Goal: Transaction & Acquisition: Purchase product/service

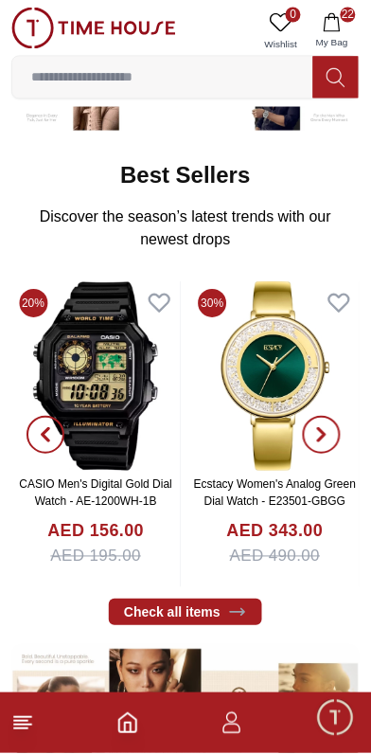
scroll to position [243, 0]
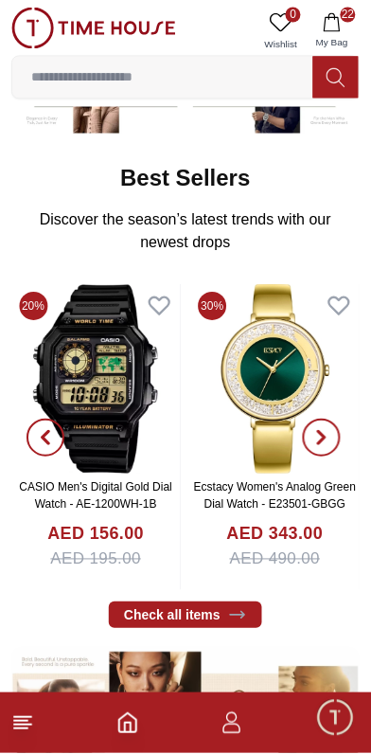
click at [340, 24] on icon "button" at bounding box center [332, 22] width 16 height 19
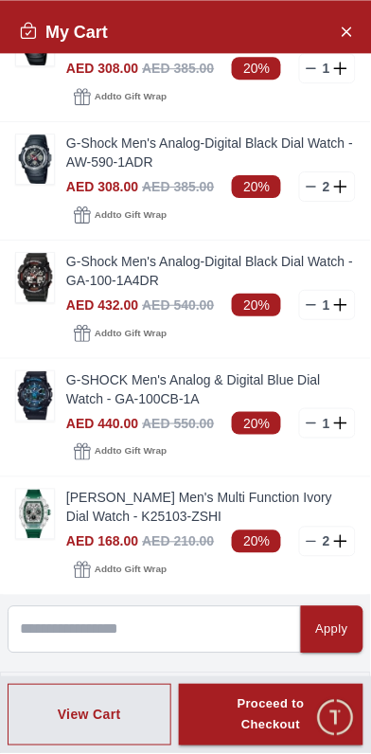
scroll to position [1357, 0]
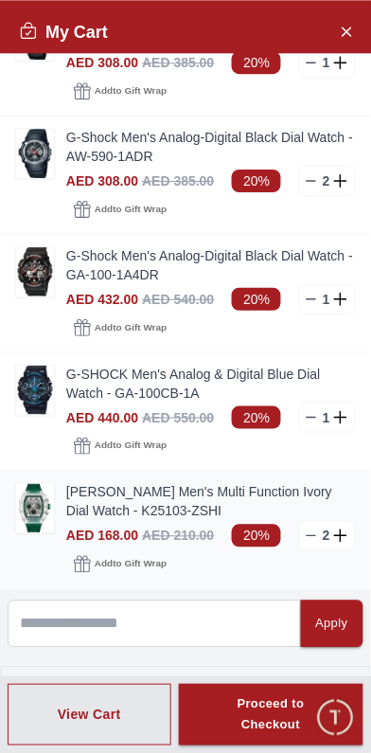
click at [159, 515] on link "[PERSON_NAME] Men's Multi Function Ivory Dial Watch - K25103-ZSHI" at bounding box center [211, 502] width 290 height 38
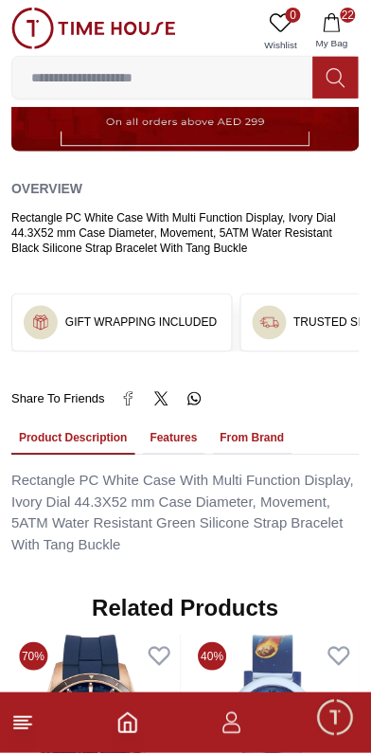
scroll to position [1061, 0]
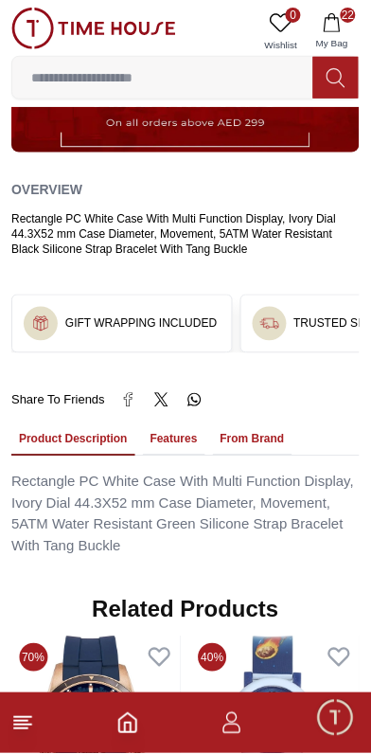
click at [161, 424] on button "Features" at bounding box center [174, 440] width 62 height 32
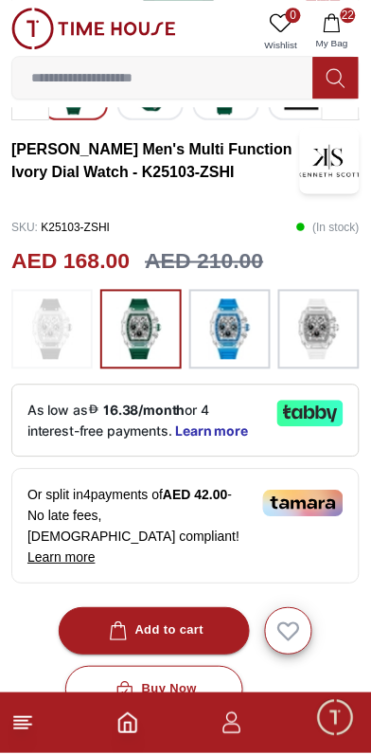
scroll to position [345, 0]
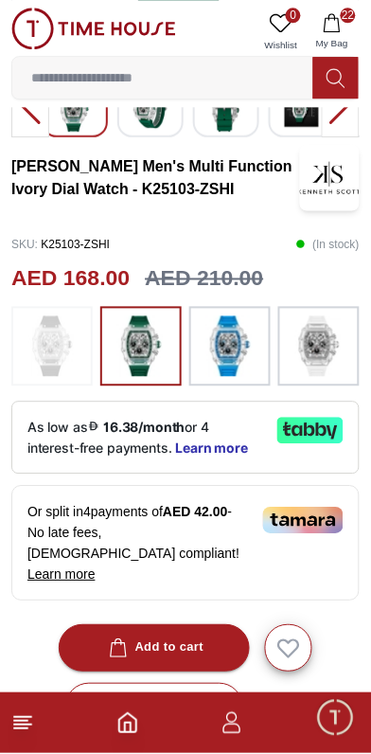
click at [135, 349] on img at bounding box center [140, 346] width 47 height 61
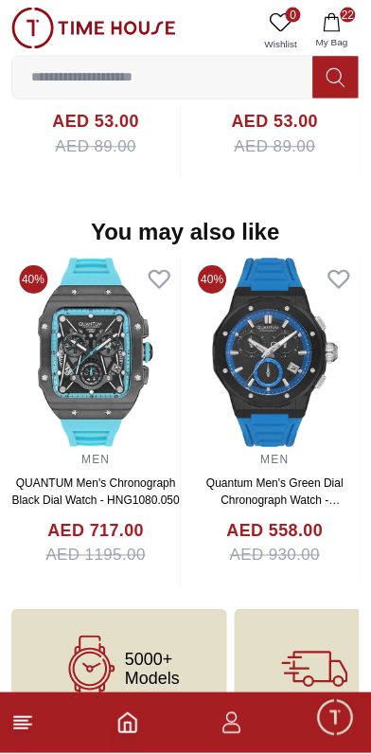
scroll to position [1788, 0]
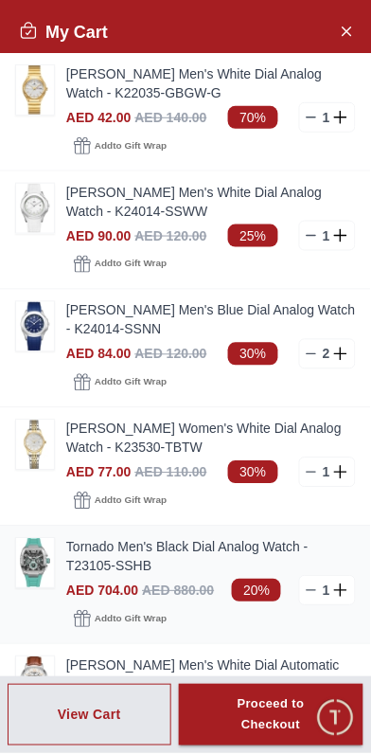
click at [45, 568] on img at bounding box center [35, 563] width 38 height 49
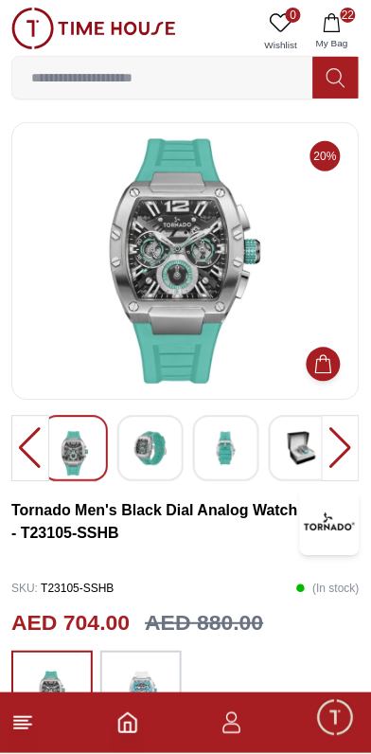
click at [176, 330] on img at bounding box center [185, 261] width 316 height 246
click at [205, 328] on img at bounding box center [185, 261] width 316 height 246
click at [205, 320] on img at bounding box center [185, 261] width 316 height 246
click at [348, 462] on div at bounding box center [341, 449] width 38 height 66
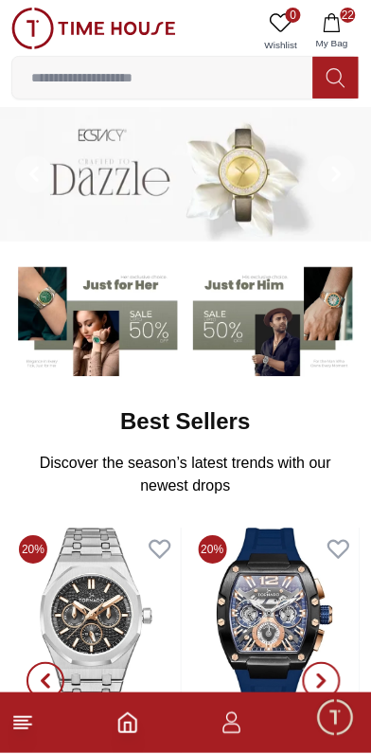
scroll to position [243, 0]
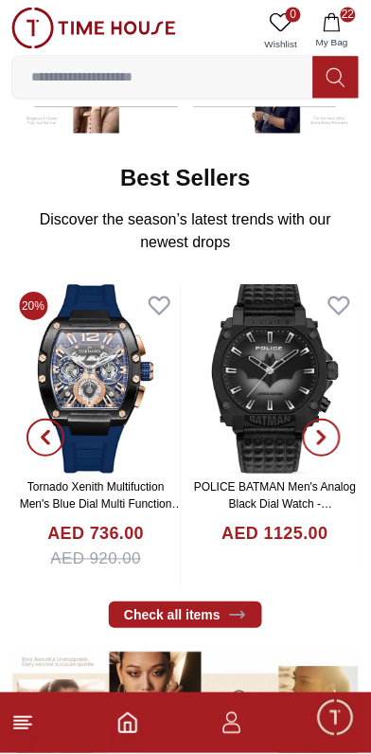
click at [148, 393] on img at bounding box center [96, 379] width 170 height 189
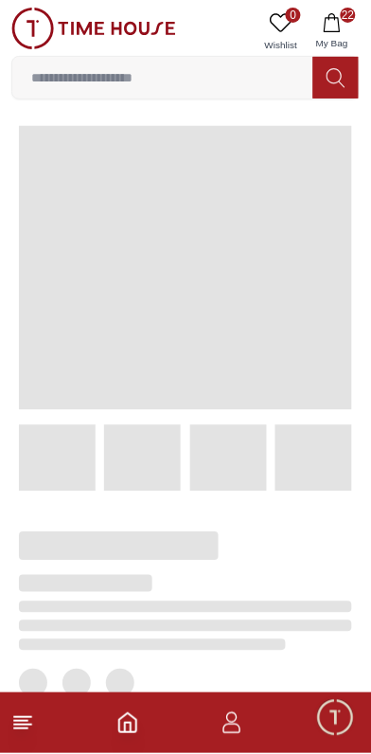
click at [119, 390] on span at bounding box center [185, 268] width 333 height 284
click at [104, 401] on span at bounding box center [185, 268] width 333 height 284
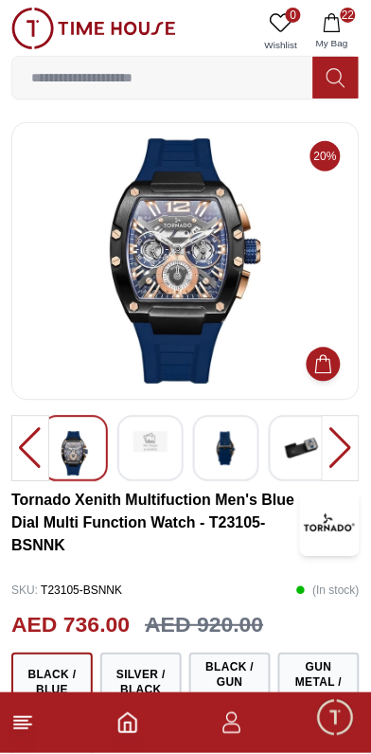
click at [200, 333] on img at bounding box center [185, 261] width 316 height 246
click at [203, 330] on img at bounding box center [185, 261] width 316 height 246
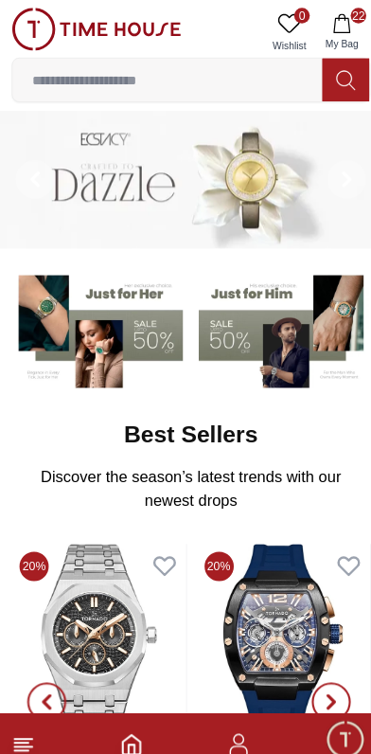
scroll to position [243, 0]
